Goal: Check status: Check status

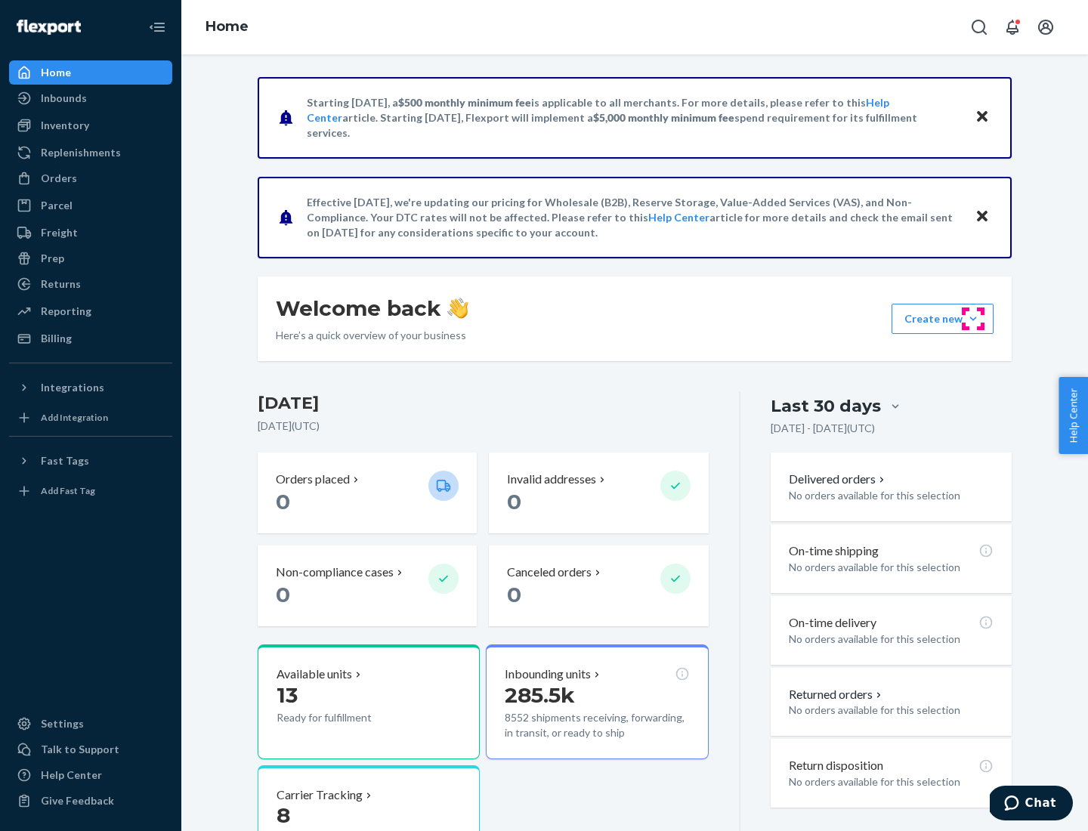
click at [973, 319] on button "Create new Create new inbound Create new order Create new product" at bounding box center [942, 319] width 102 height 30
click at [63, 98] on div "Inbounds" at bounding box center [64, 98] width 46 height 15
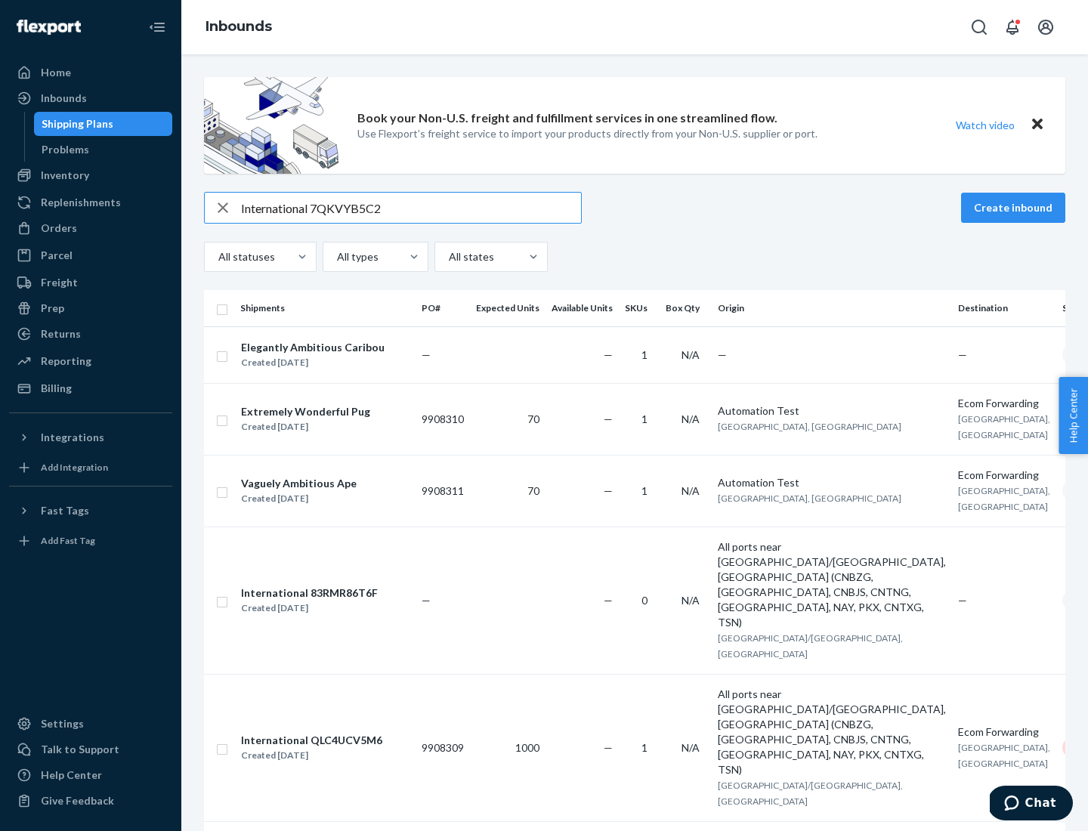
type input "International 7QKVYB5C29"
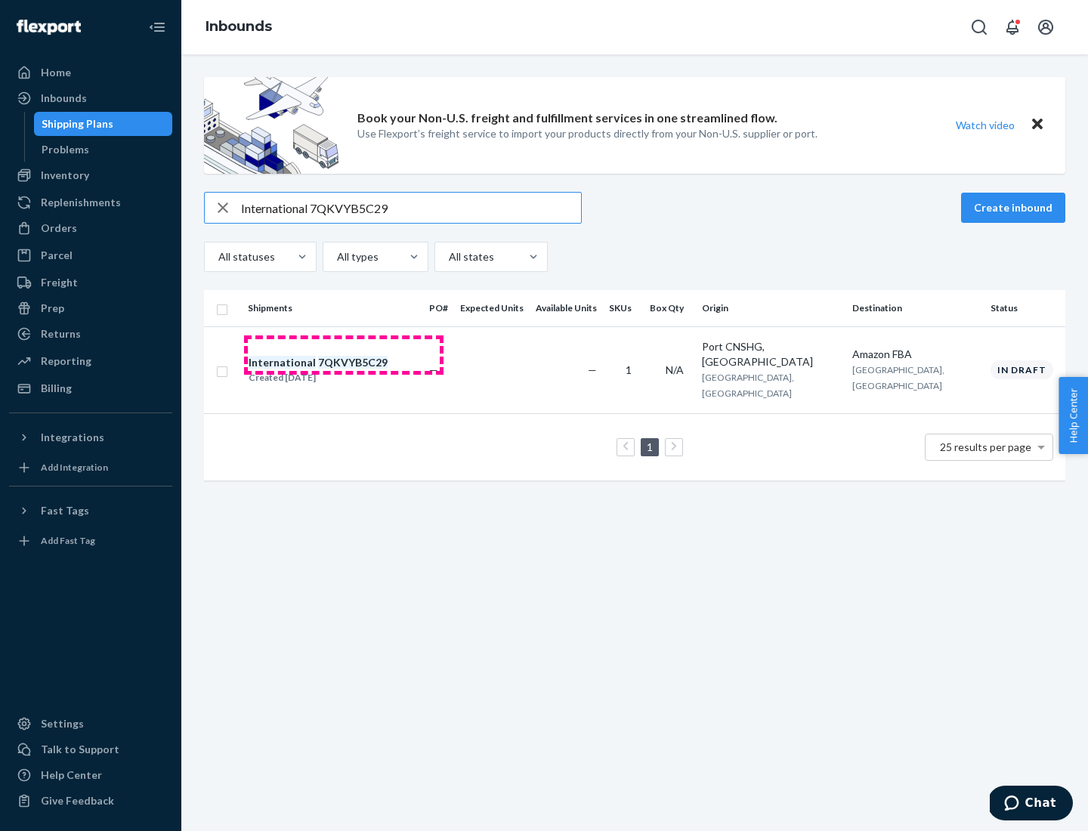
click at [344, 370] on div "Created [DATE]" at bounding box center [318, 377] width 139 height 15
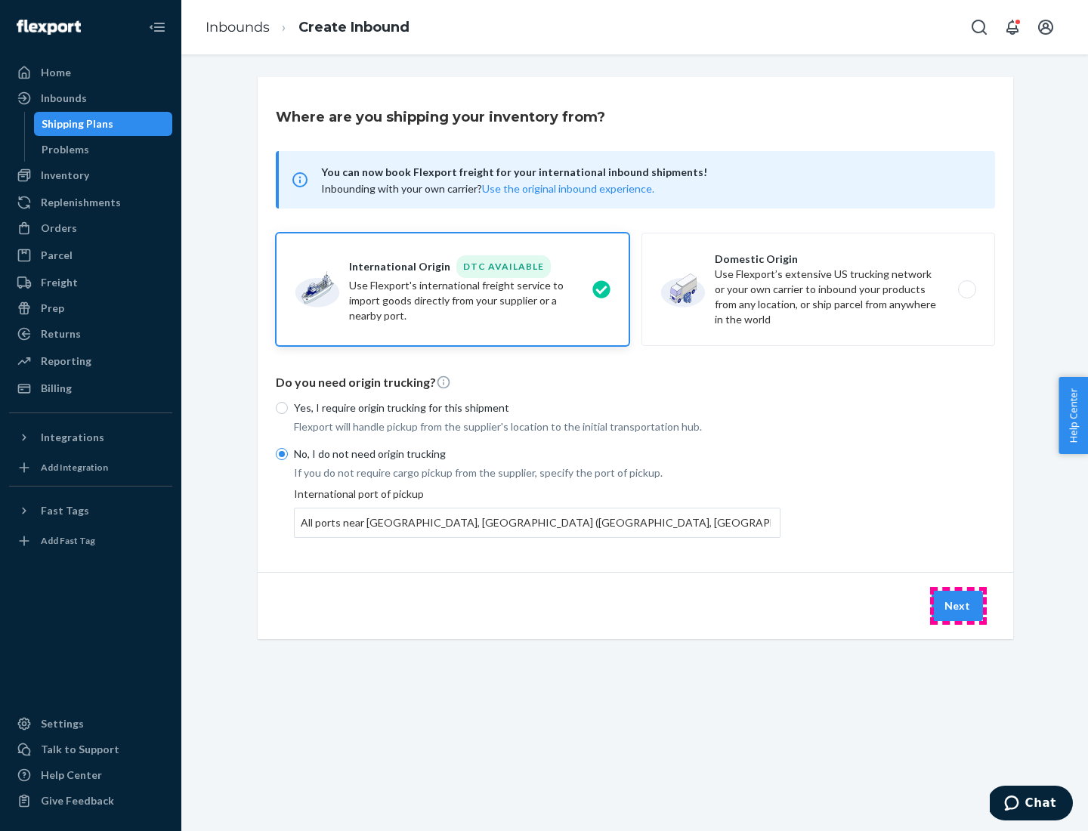
click at [958, 605] on button "Next" at bounding box center [956, 606] width 51 height 30
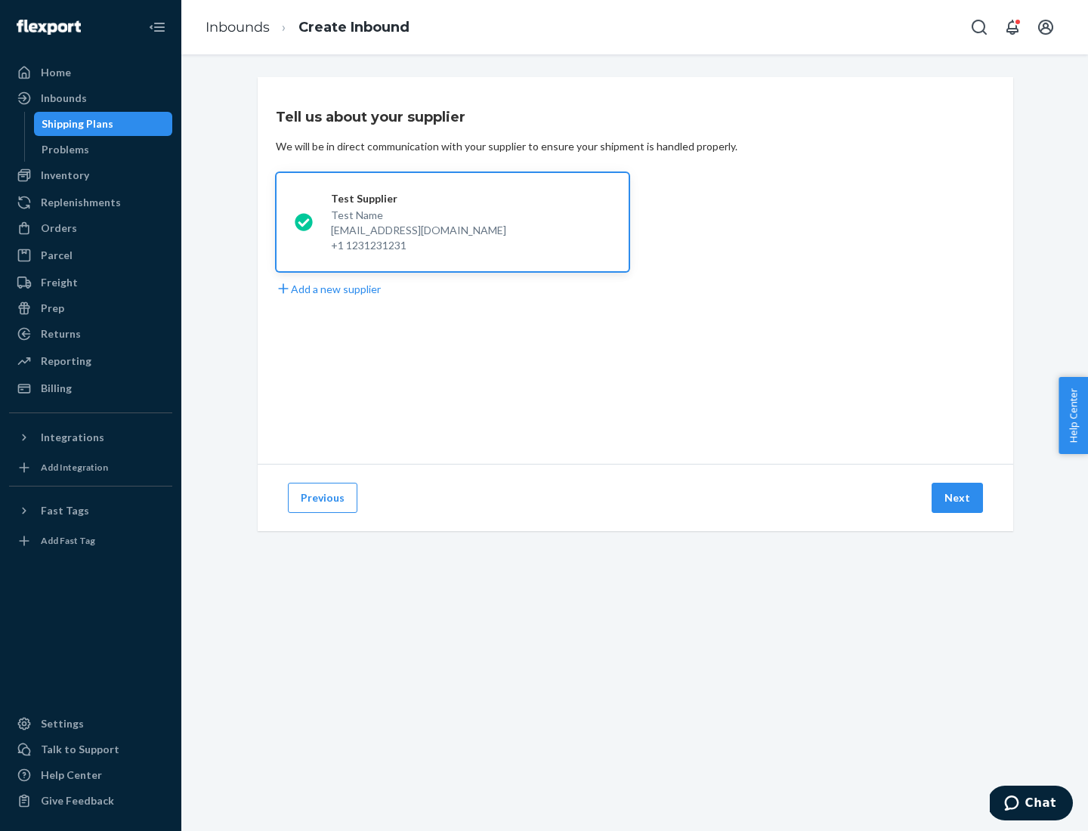
click at [958, 498] on button "Next" at bounding box center [956, 498] width 51 height 30
